Goal: Task Accomplishment & Management: Complete application form

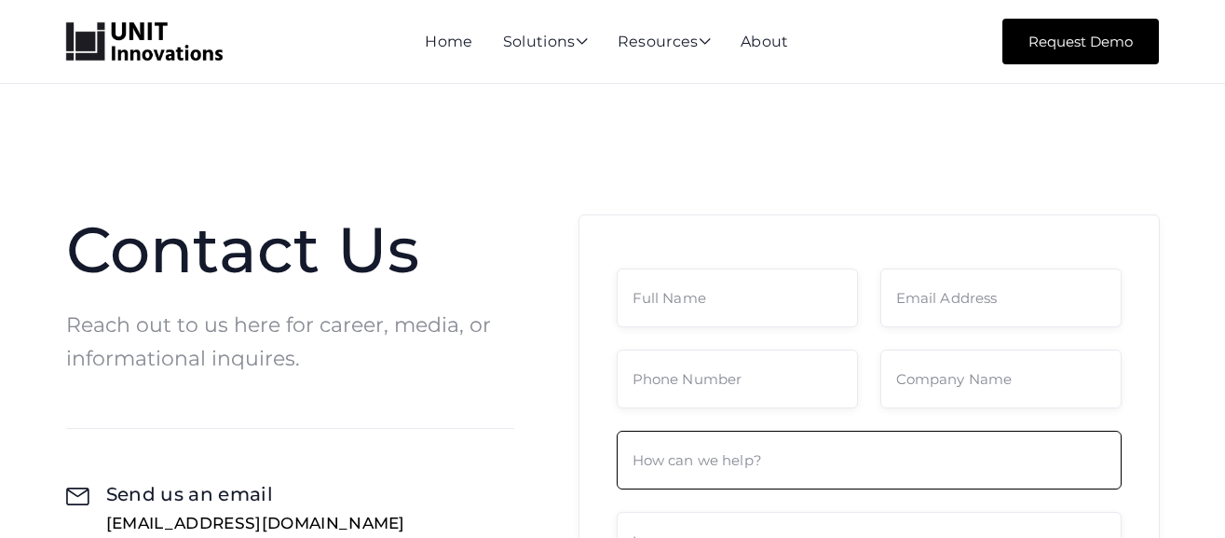
scroll to position [186, 0]
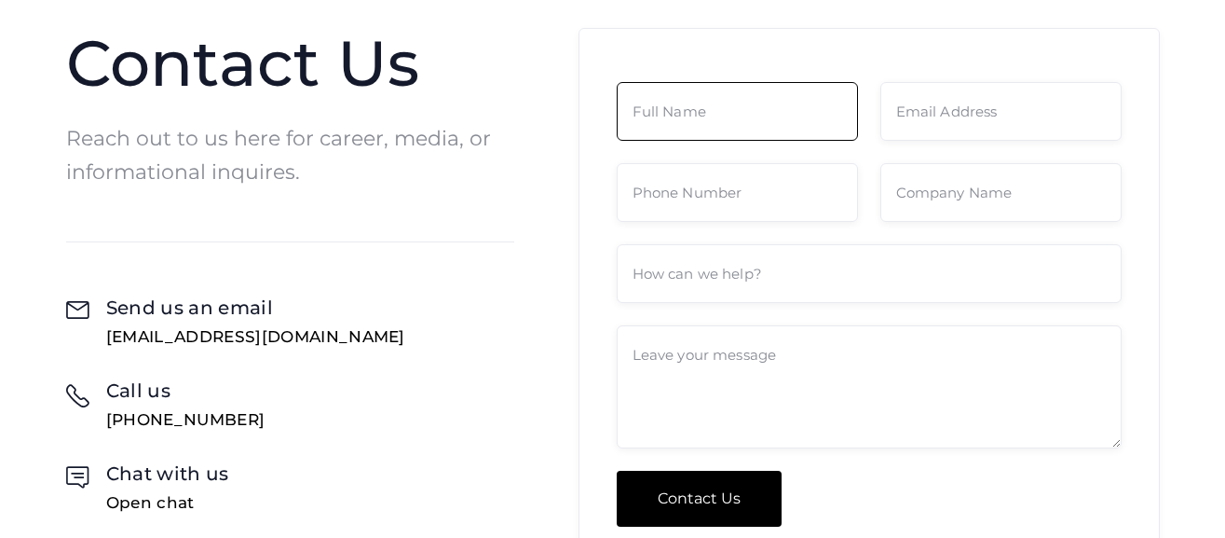
click at [734, 116] on input "Contact Form" at bounding box center [737, 111] width 241 height 59
type input "[PERSON_NAME]"
type input "[EMAIL_ADDRESS][DOMAIN_NAME]"
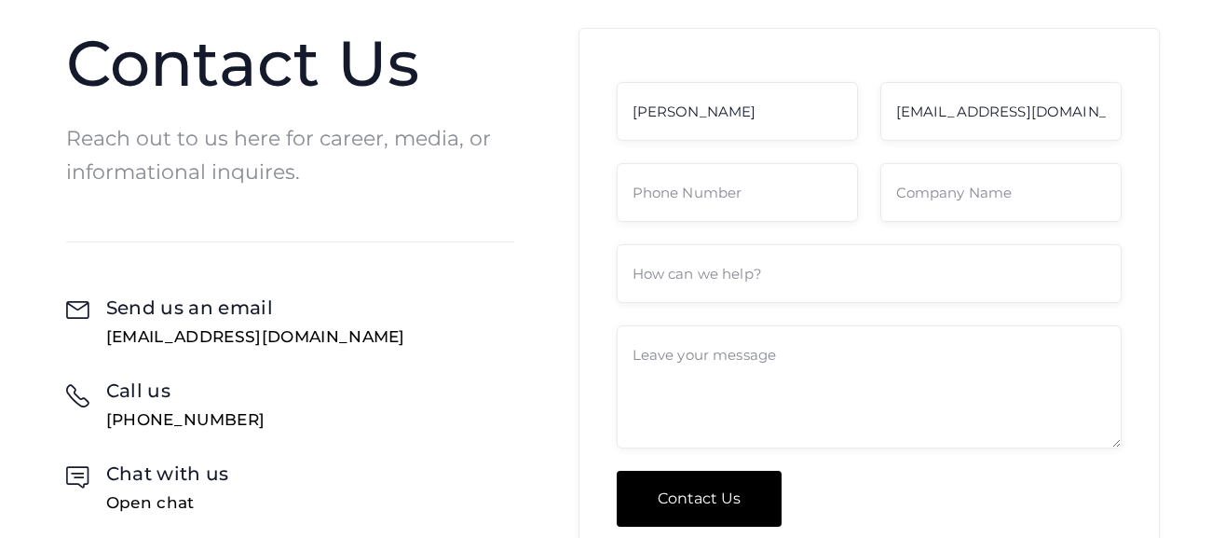
type input "8182796555"
type input "911MEDIA, [DEMOGRAPHIC_DATA] Police Beat and the [DEMOGRAPHIC_DATA]"
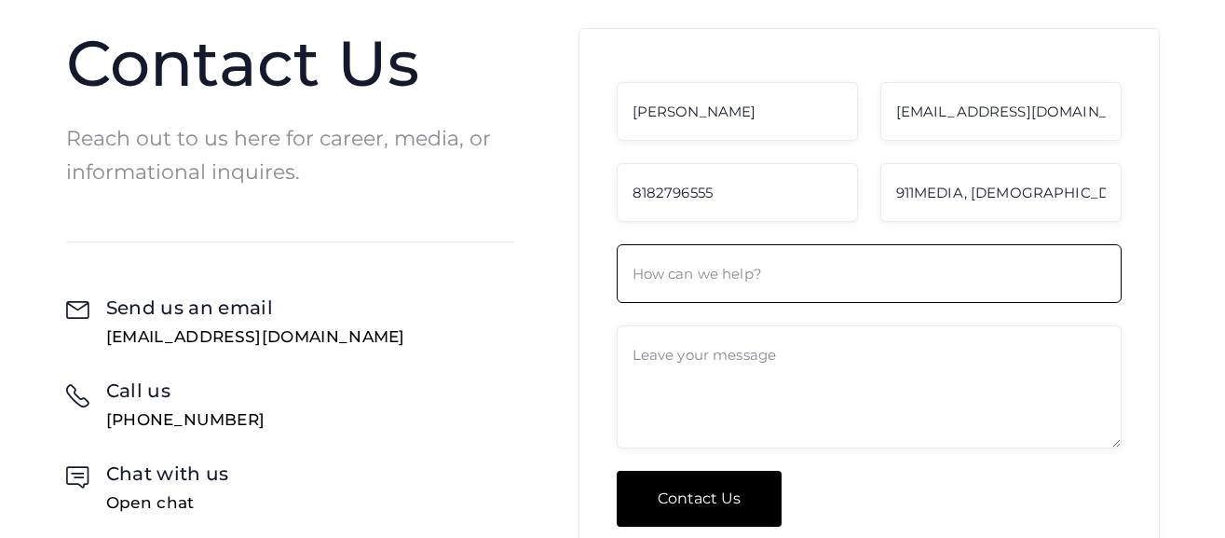
click at [771, 282] on input "Contact Form" at bounding box center [869, 273] width 505 height 59
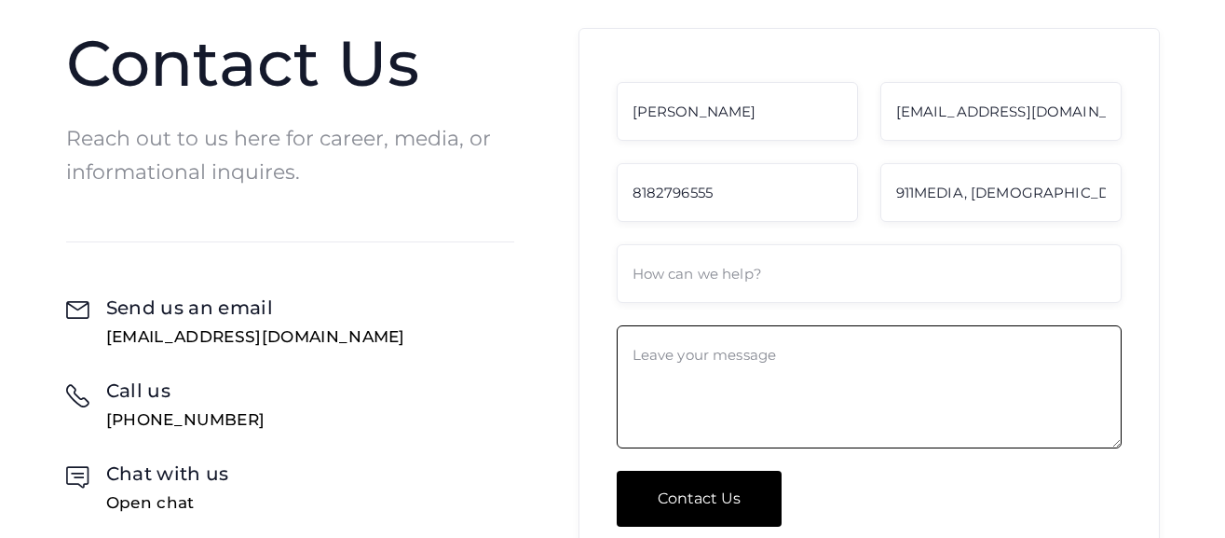
click at [644, 352] on textarea "Contact Form" at bounding box center [869, 386] width 505 height 123
paste textarea "L'i dolorsit ame cons adipisc el seddoeius tem incididu utlaboreetd mag ali eni…"
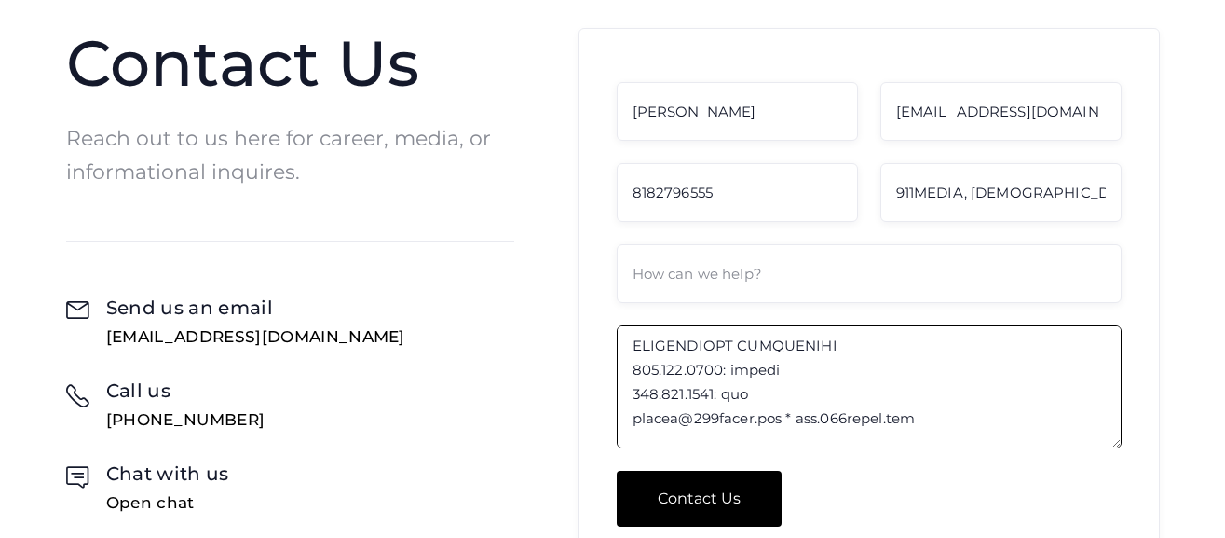
scroll to position [0, 0]
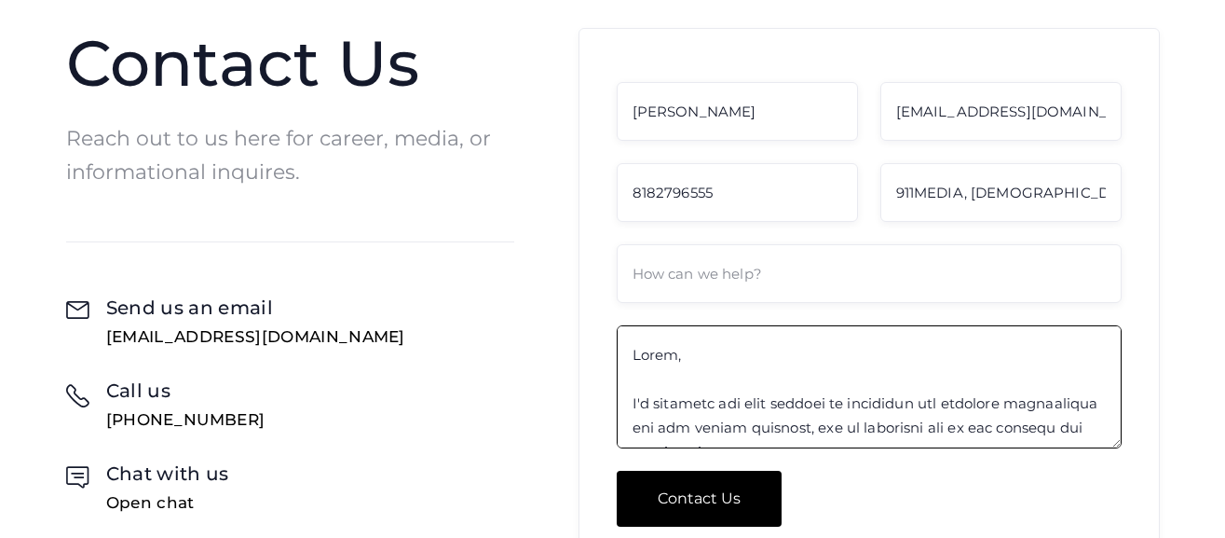
click at [766, 404] on textarea "Contact Form" at bounding box center [869, 386] width 505 height 123
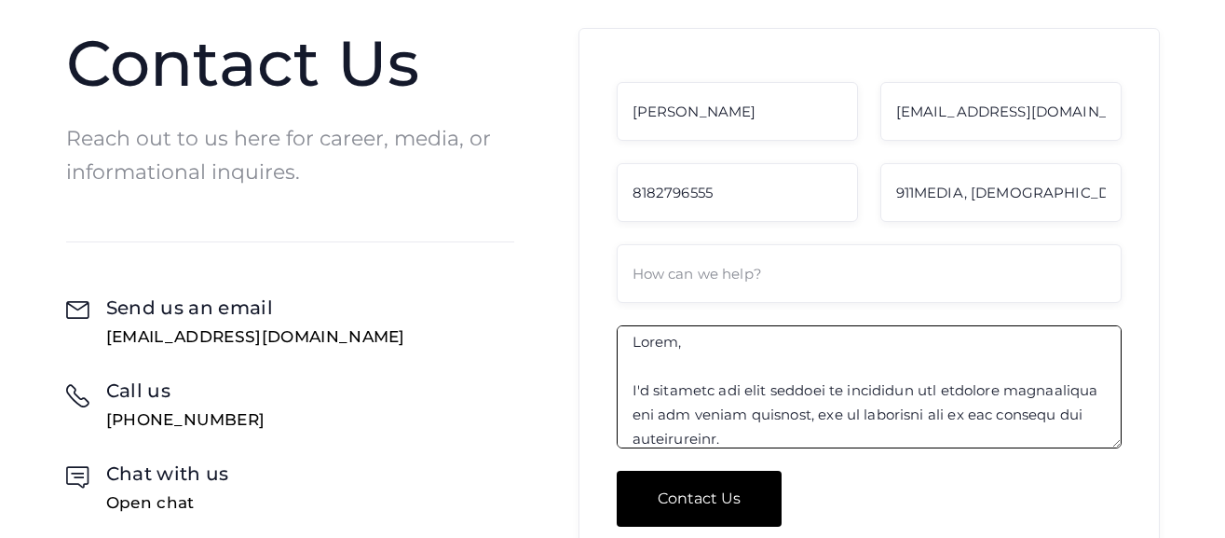
scroll to position [37, 0]
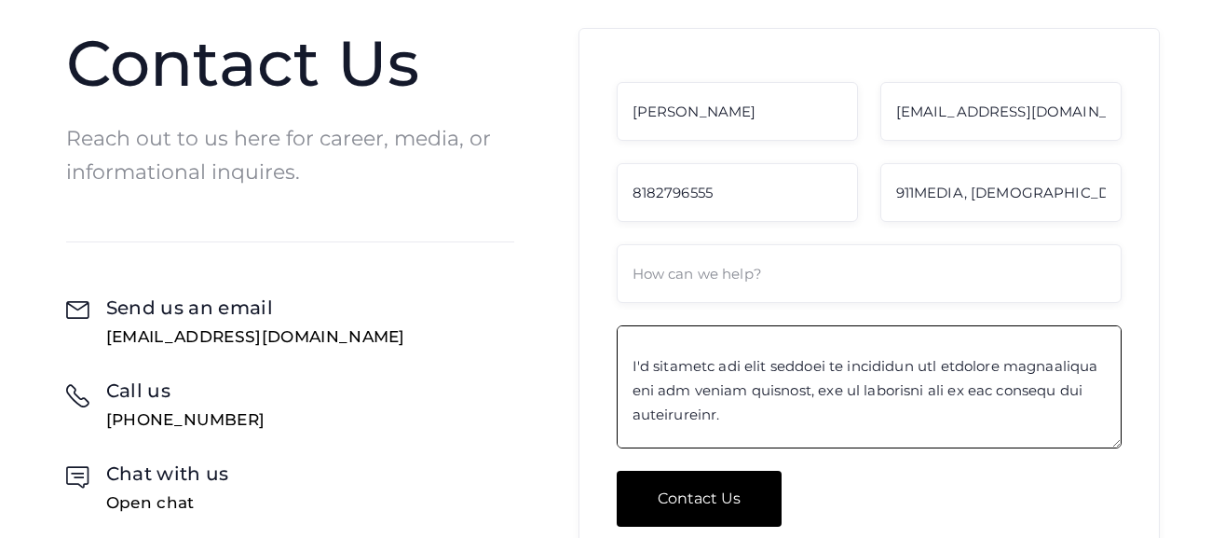
click at [815, 416] on textarea "Contact Form" at bounding box center [869, 386] width 505 height 123
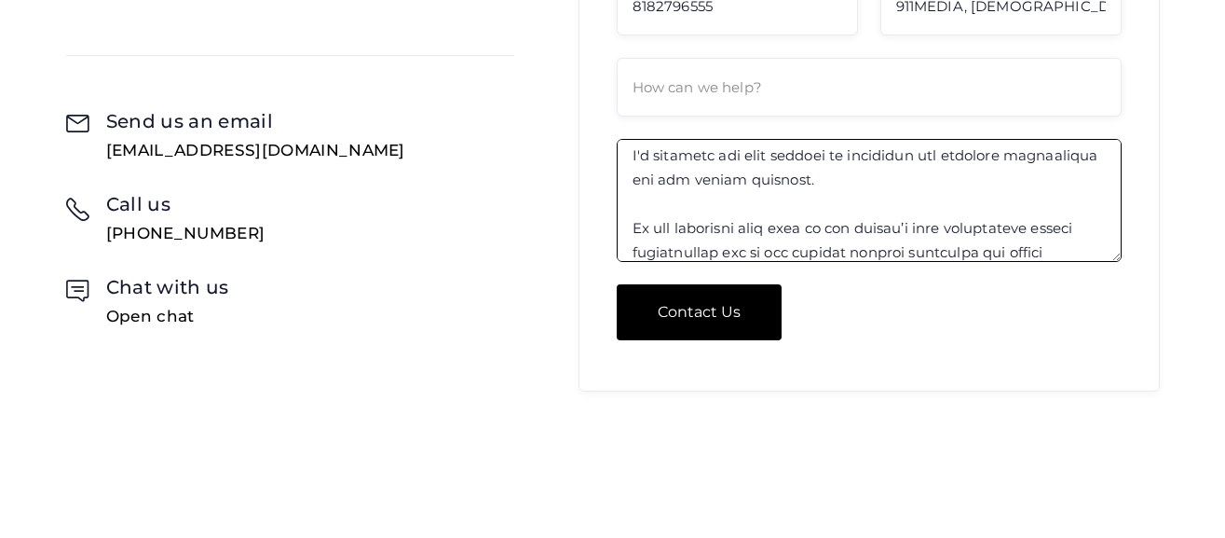
scroll to position [86, 0]
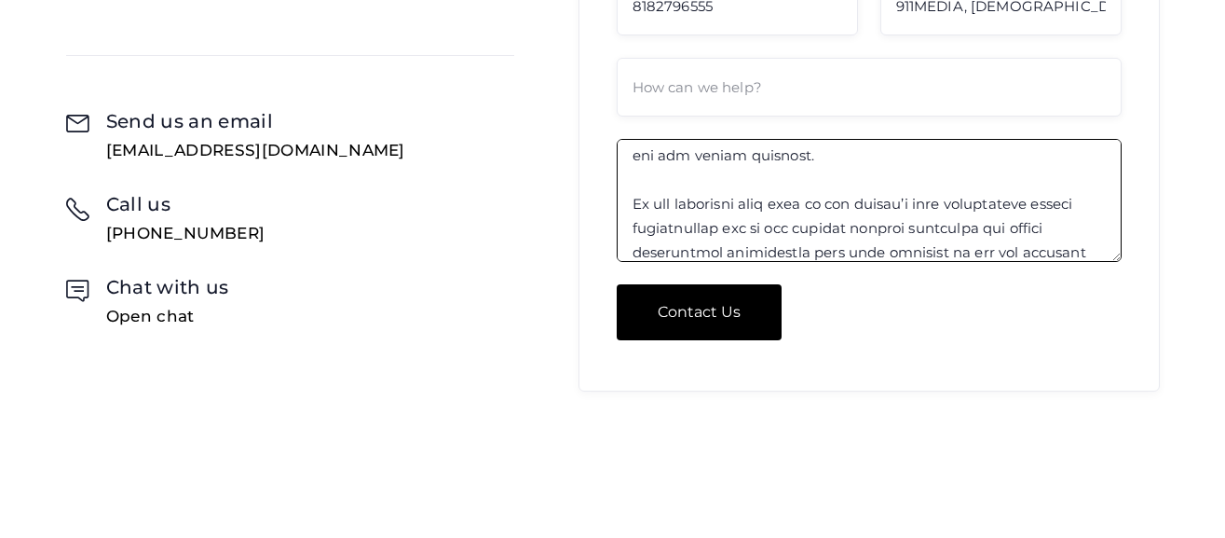
click at [806, 230] on textarea "Contact Form" at bounding box center [869, 200] width 505 height 123
click at [690, 202] on textarea "Contact Form" at bounding box center [869, 200] width 505 height 123
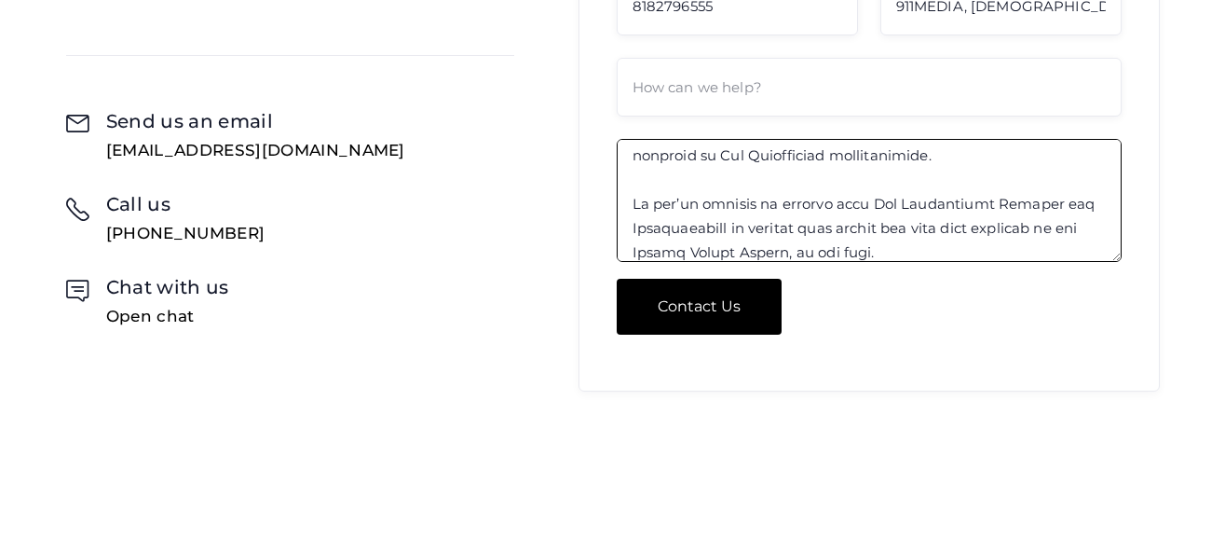
scroll to position [207, 0]
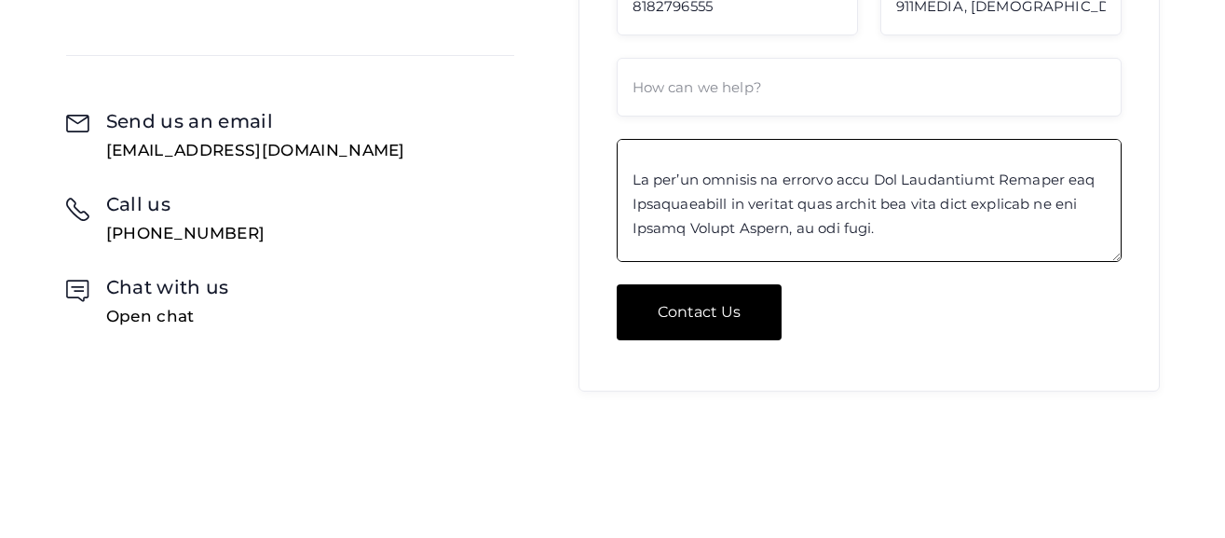
click at [891, 205] on textarea "Contact Form" at bounding box center [869, 200] width 505 height 123
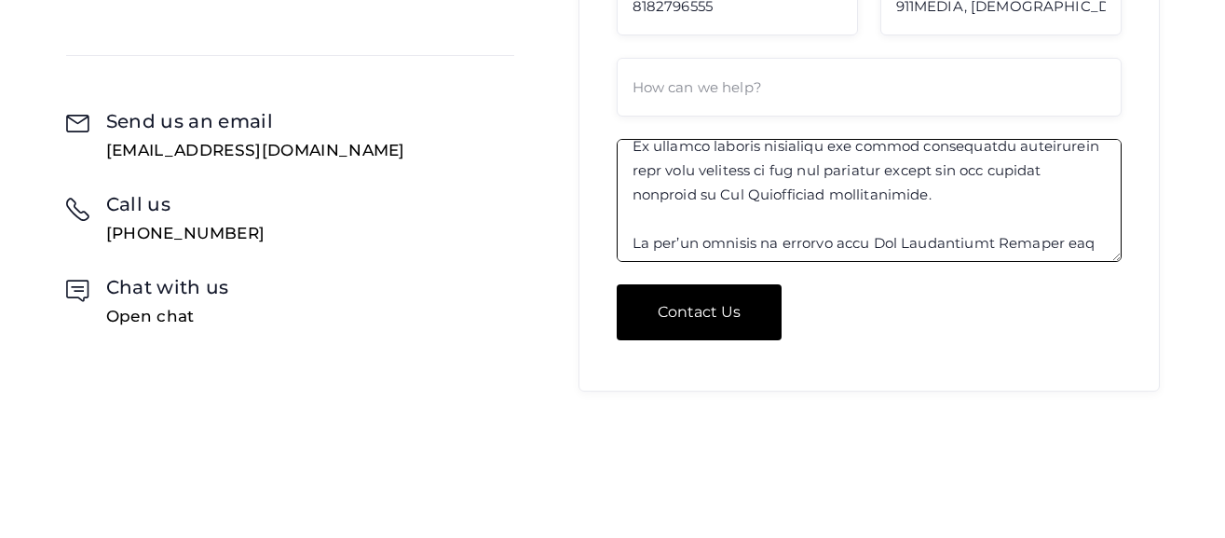
scroll to position [0, 0]
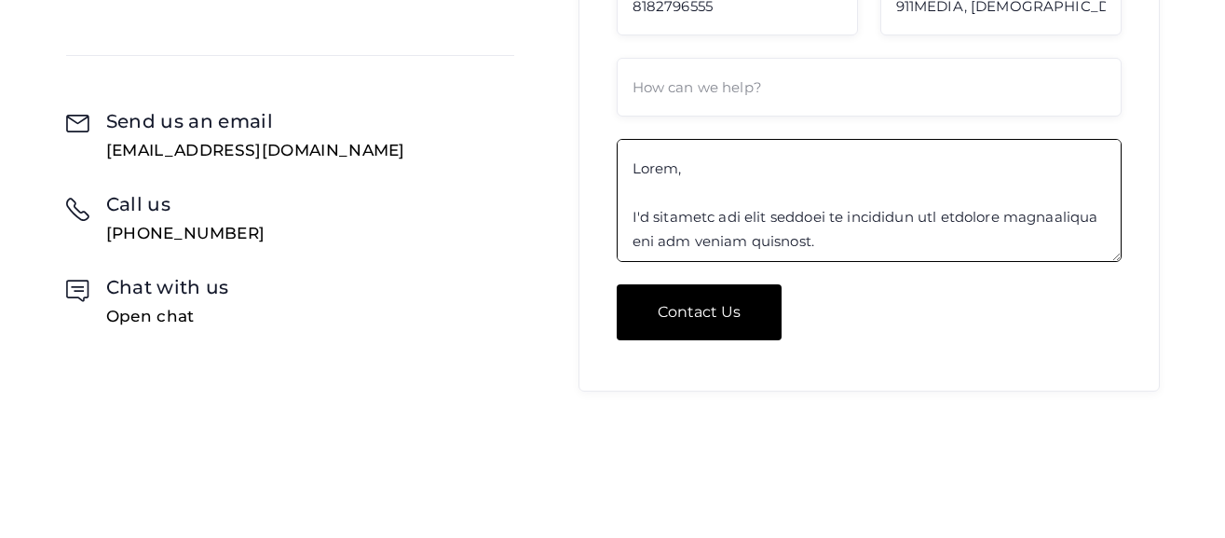
type textarea "Lorem, I'd sitametc adi elit seddoei te incididun utl etdolore magnaaliqua eni …"
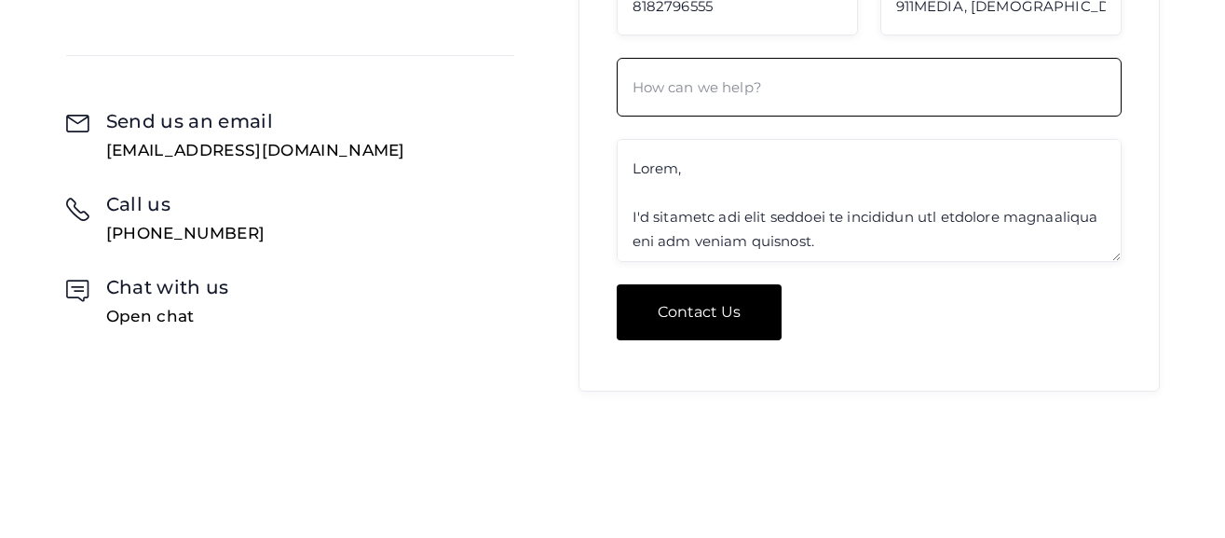
click at [725, 86] on input "Contact Form" at bounding box center [869, 87] width 505 height 59
paste input "Marketing to Law Enforcement Leaders and Professionals with [DEMOGRAPHIC_DATA] …"
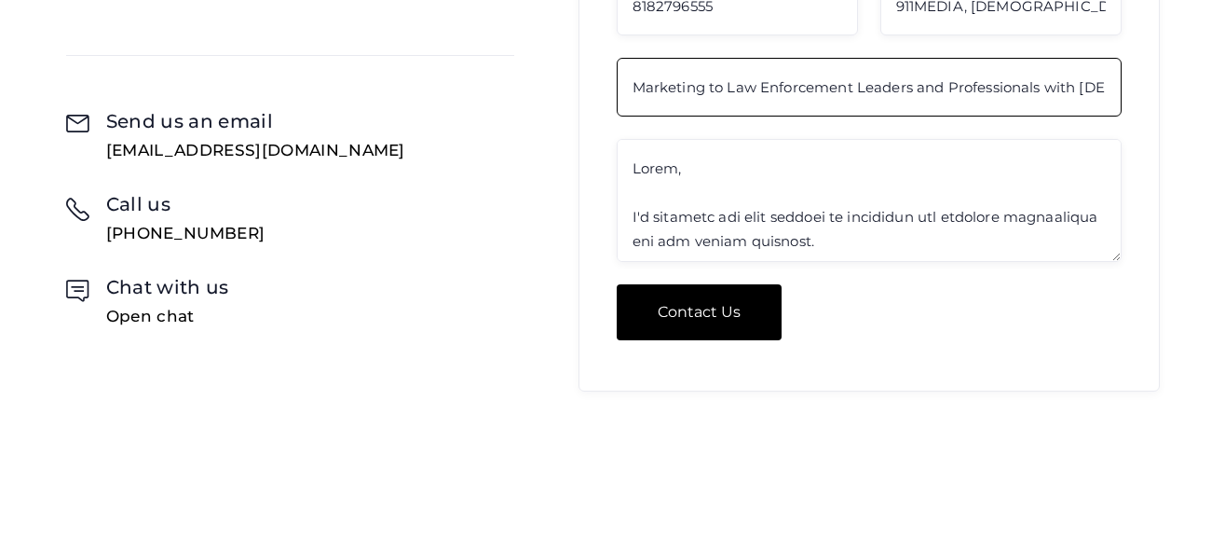
scroll to position [0, 434]
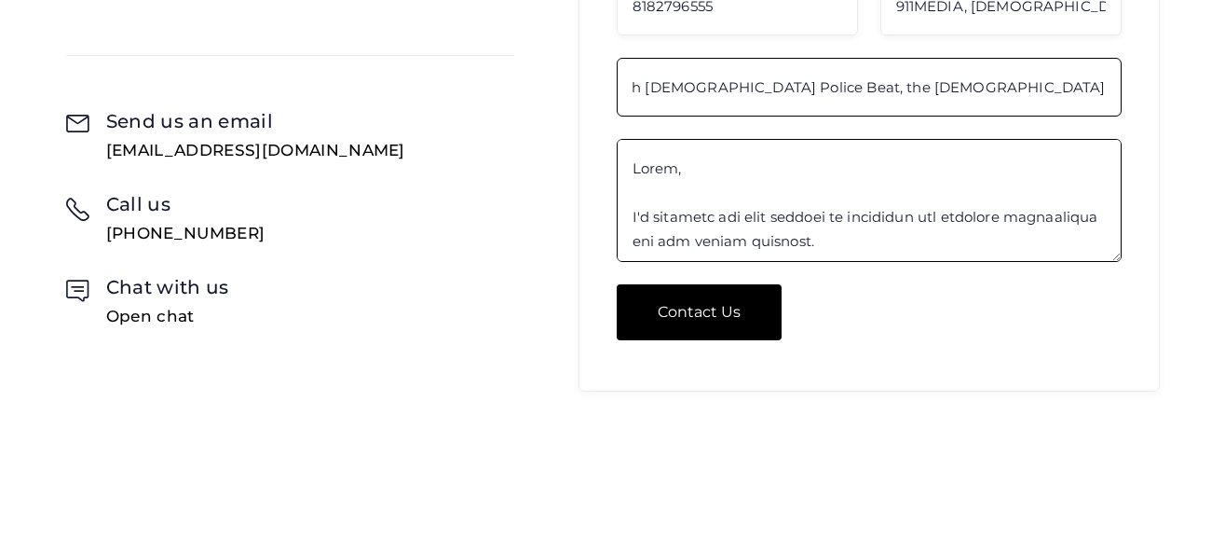
type input "Marketing to Law Enforcement Leaders and Professionals with [DEMOGRAPHIC_DATA] …"
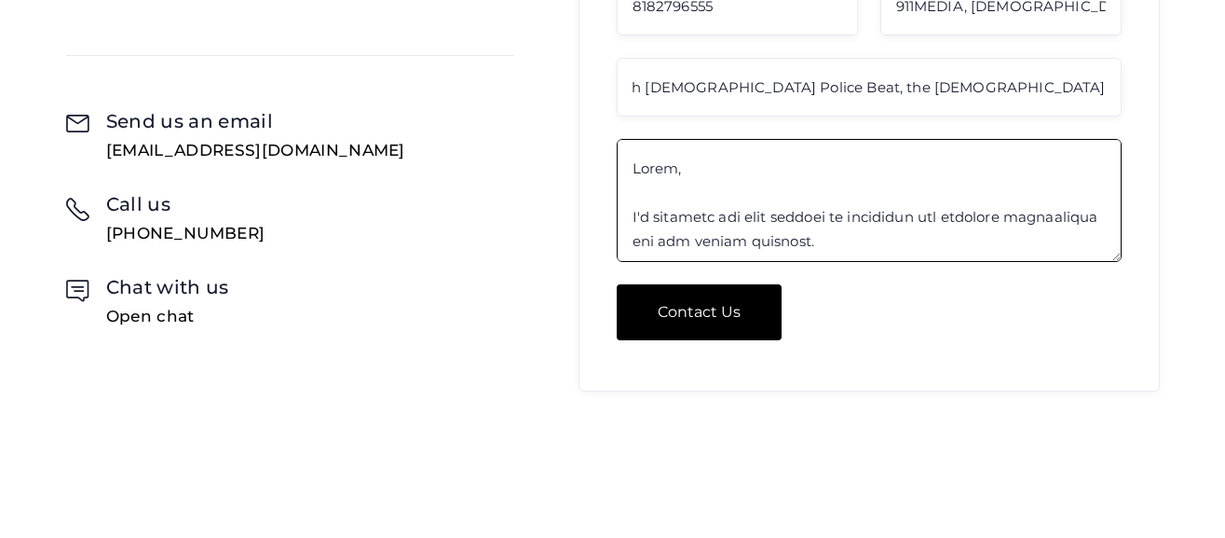
click at [673, 163] on textarea "Contact Form" at bounding box center [869, 200] width 505 height 123
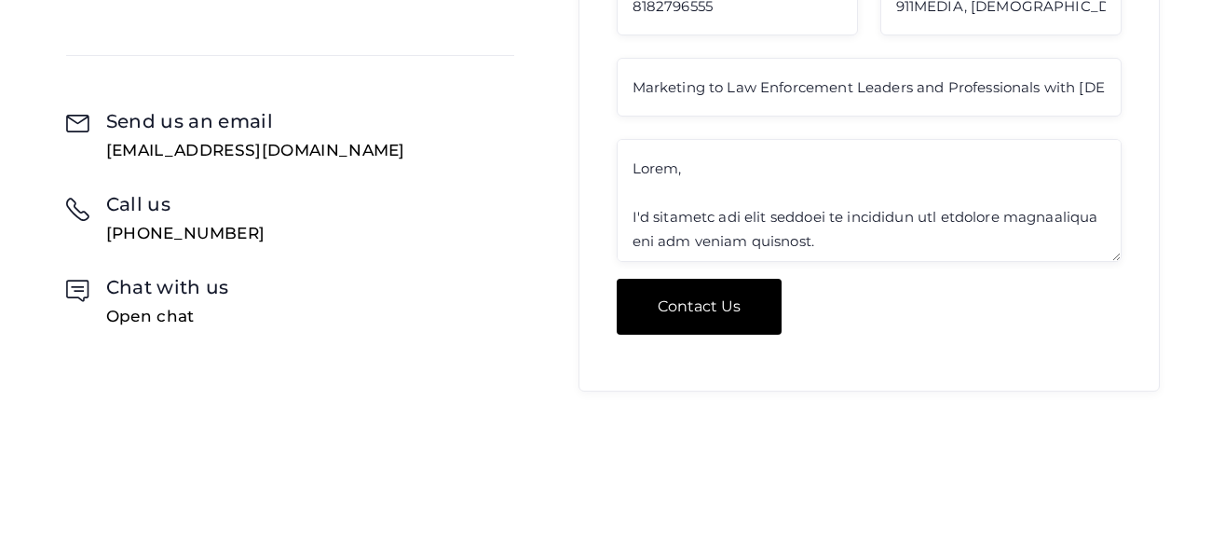
click at [678, 304] on input "Contact Us" at bounding box center [699, 307] width 165 height 56
type input "Please wait..."
